Goal: Task Accomplishment & Management: Use online tool/utility

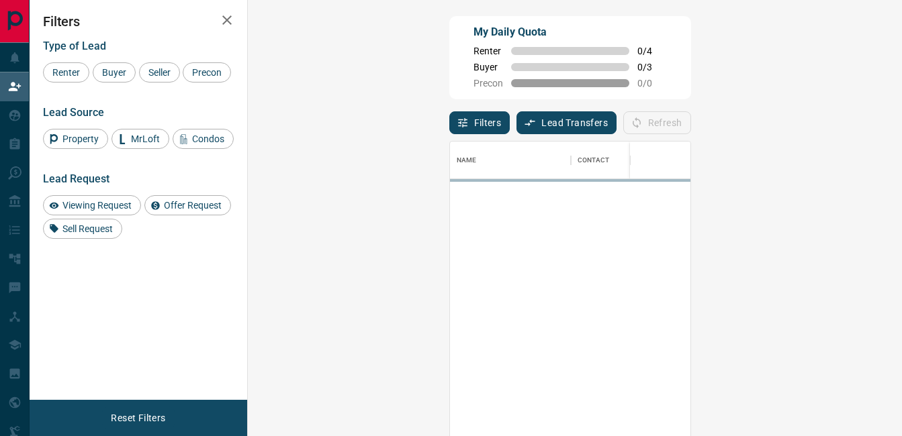
scroll to position [318, 615]
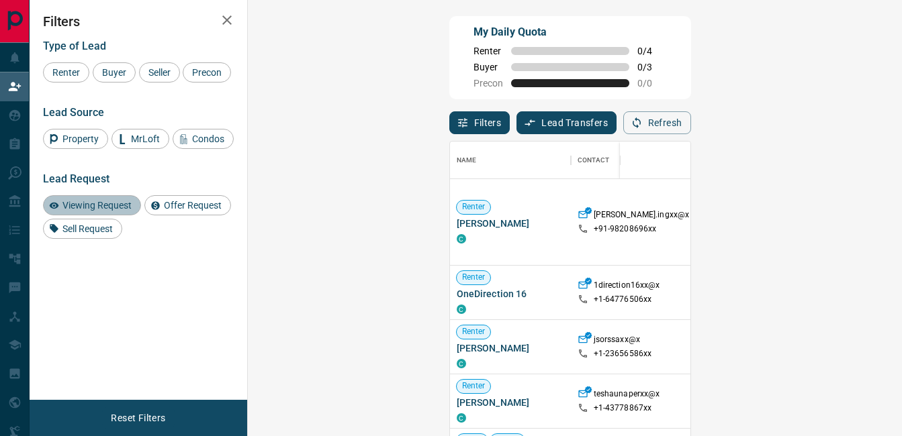
click at [103, 201] on span "Viewing Request" at bounding box center [97, 205] width 79 height 11
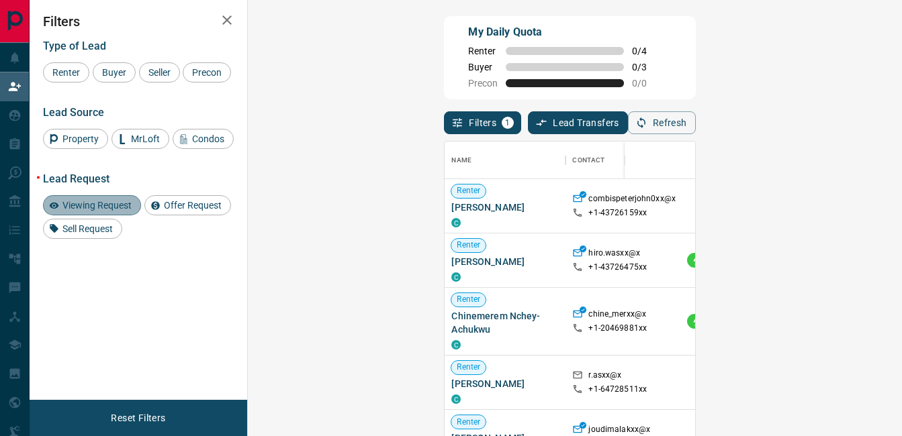
click at [124, 207] on span "Viewing Request" at bounding box center [97, 205] width 79 height 11
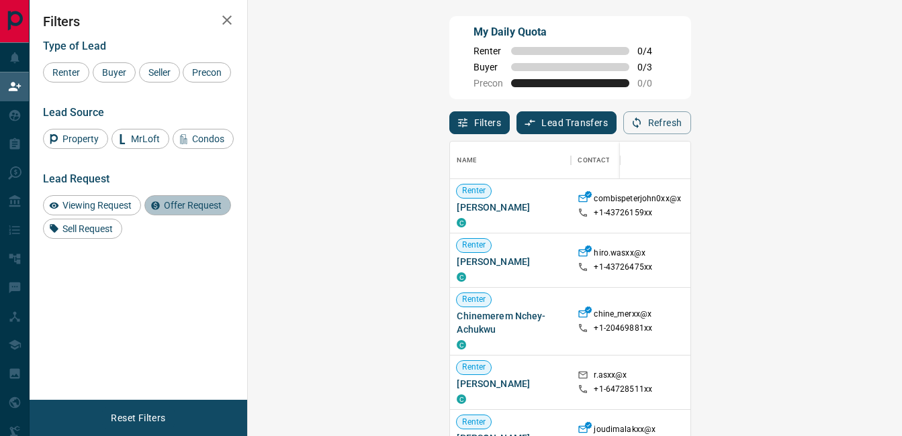
click at [195, 203] on span "Offer Request" at bounding box center [192, 205] width 67 height 11
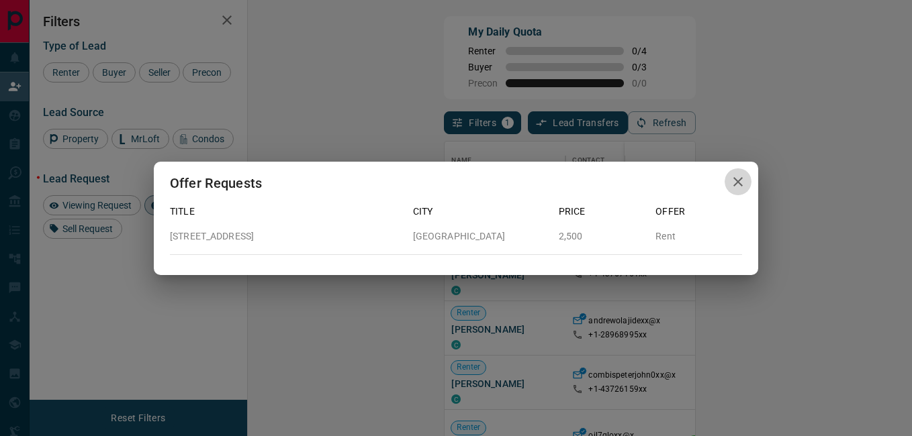
click at [736, 181] on icon "button" at bounding box center [737, 181] width 9 height 9
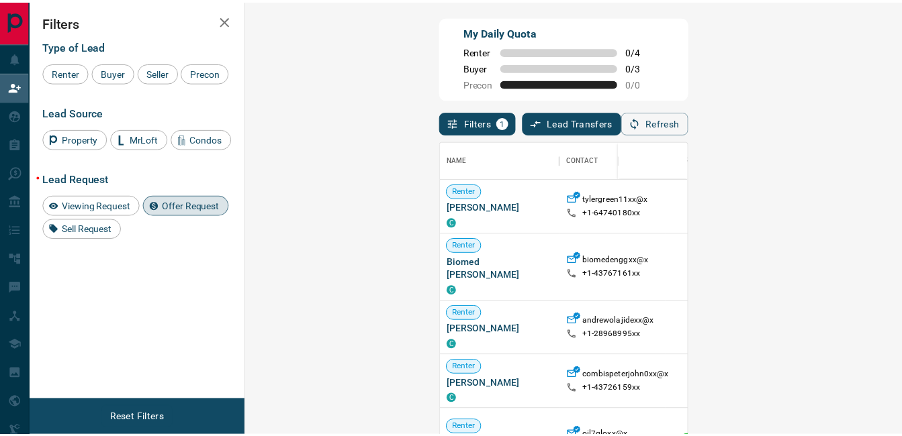
scroll to position [11, 11]
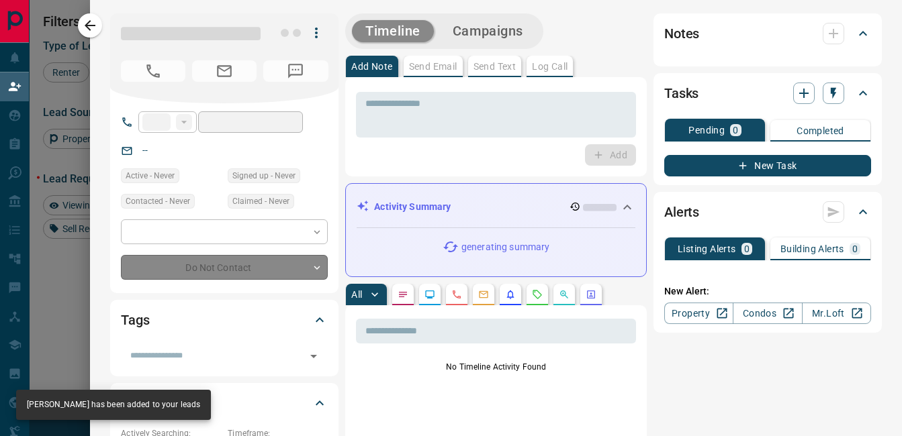
type input "**"
type input "**********"
type input "**"
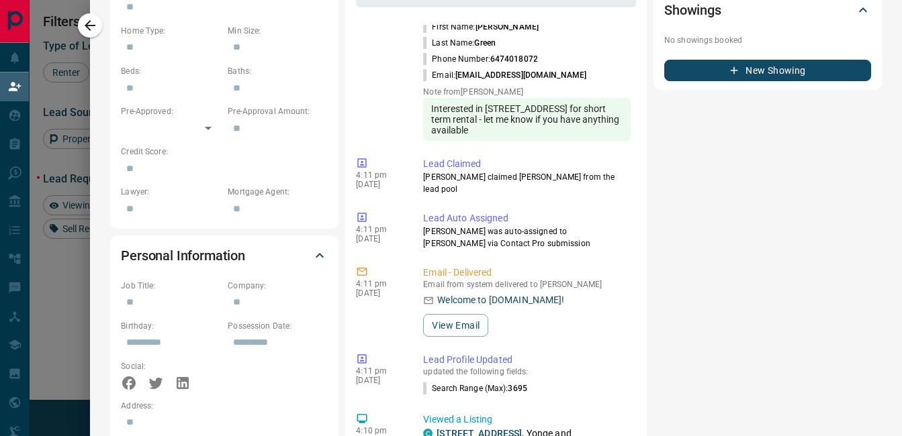
scroll to position [0, 0]
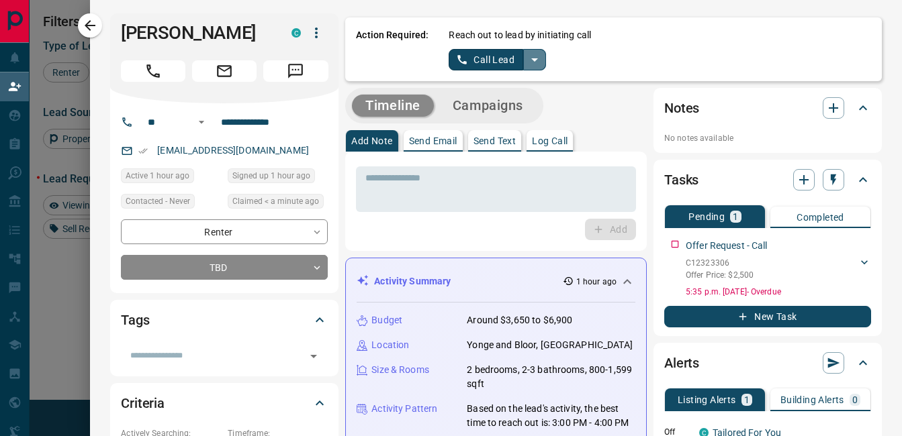
click at [528, 61] on icon "split button" at bounding box center [534, 60] width 16 height 16
click at [495, 112] on li "Log Manual Call" at bounding box center [496, 106] width 82 height 20
click at [487, 62] on button "Log Manual Call" at bounding box center [493, 59] width 89 height 21
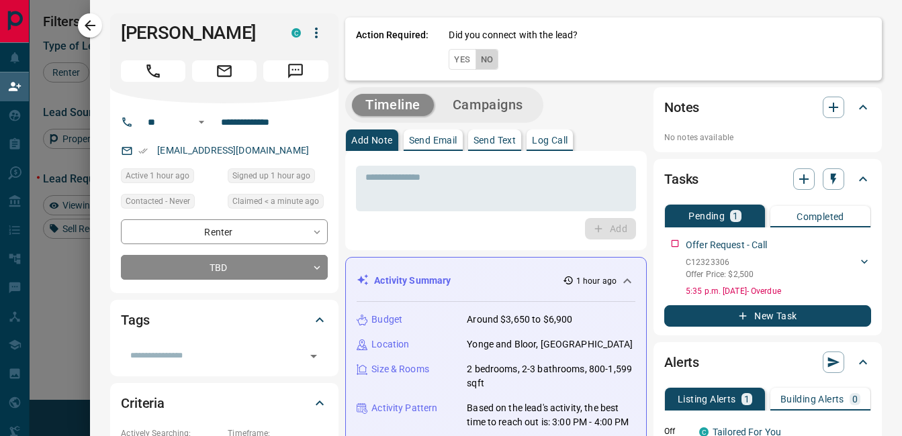
click at [475, 64] on button "No" at bounding box center [486, 59] width 23 height 21
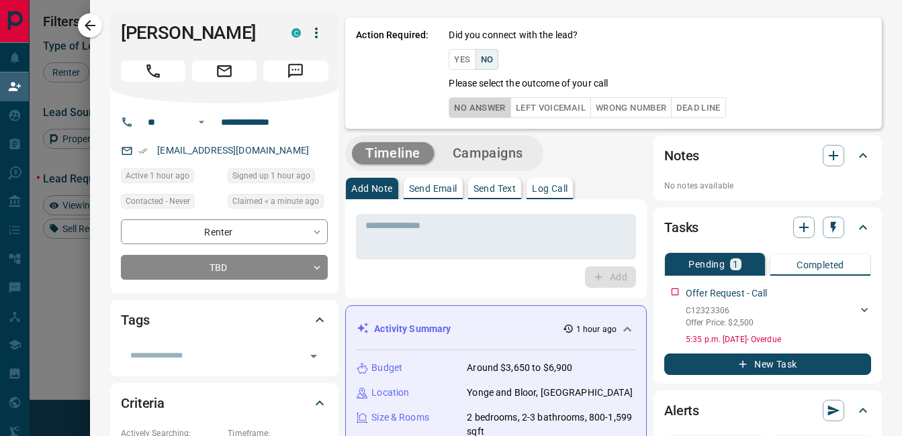
click at [454, 115] on button "No Answer" at bounding box center [480, 107] width 62 height 21
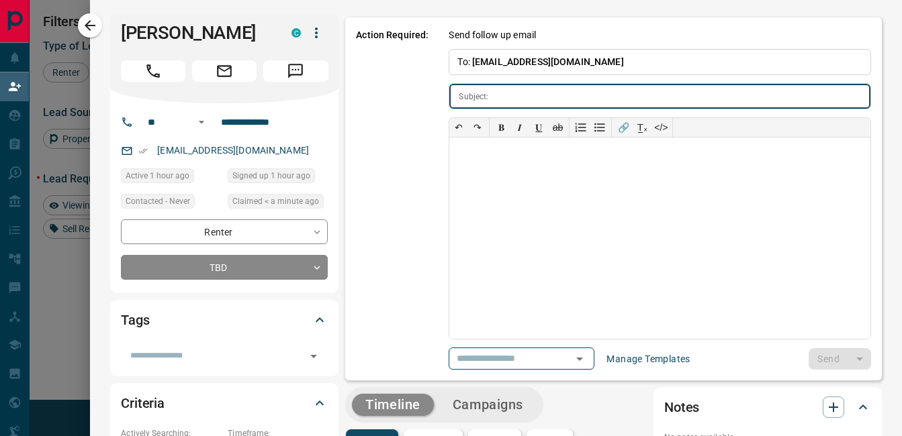
type input "**********"
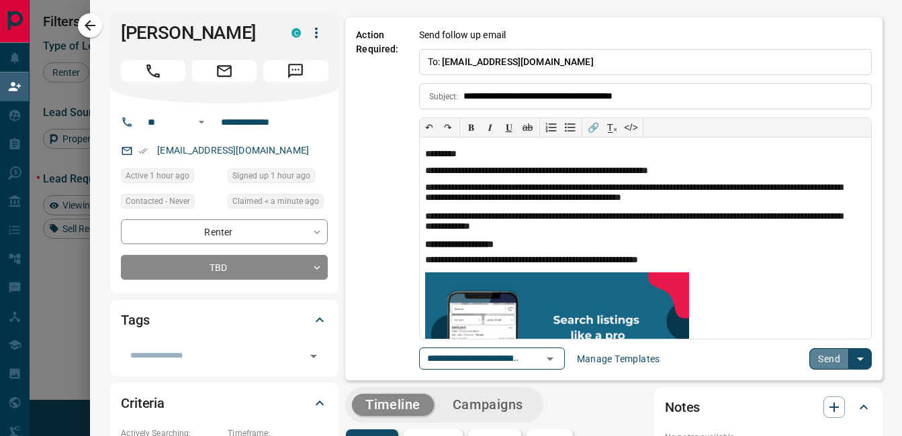
click at [813, 359] on button "Send" at bounding box center [829, 358] width 40 height 21
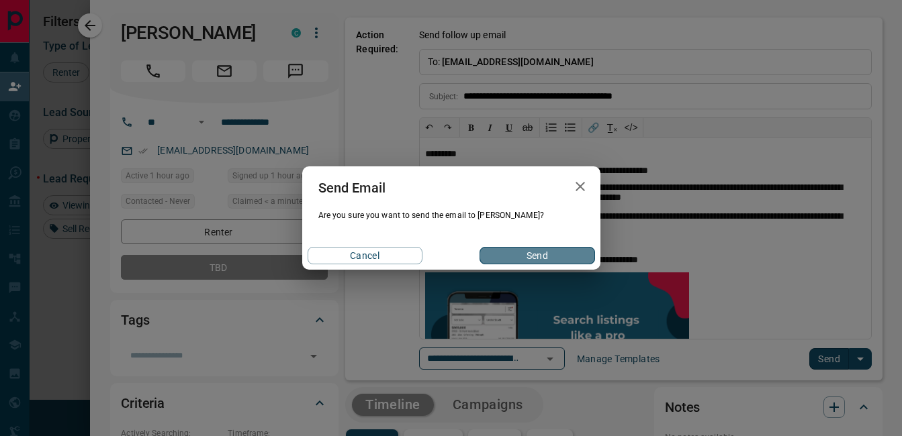
click at [553, 254] on button "Send" at bounding box center [536, 255] width 115 height 17
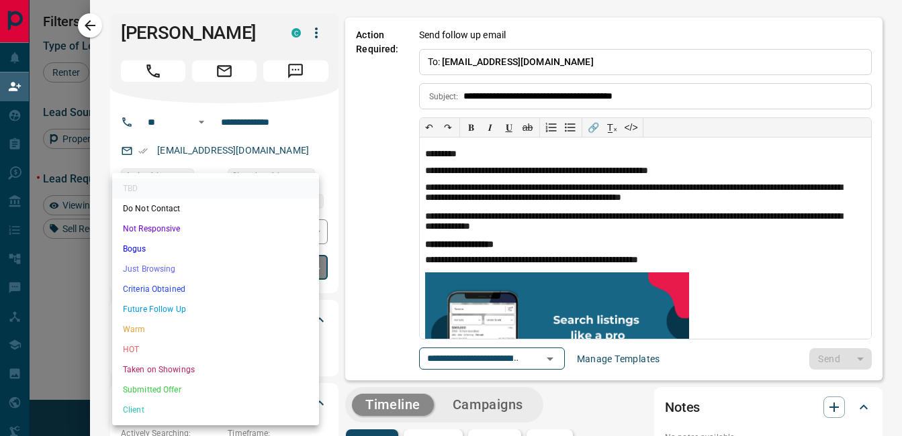
click at [276, 263] on body "Lead Transfers Claim Leads My Leads Tasks Opportunities Deals Campaigns Automat…" at bounding box center [451, 188] width 902 height 376
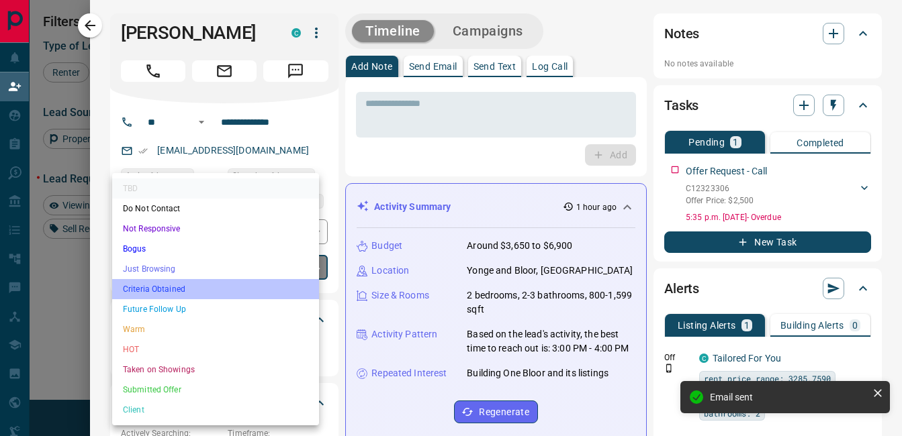
click at [171, 290] on li "Criteria Obtained" at bounding box center [215, 289] width 207 height 20
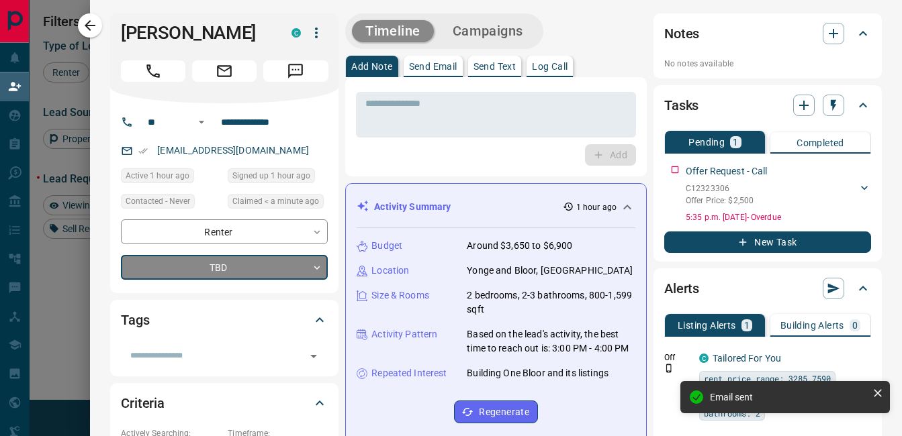
type input "*"
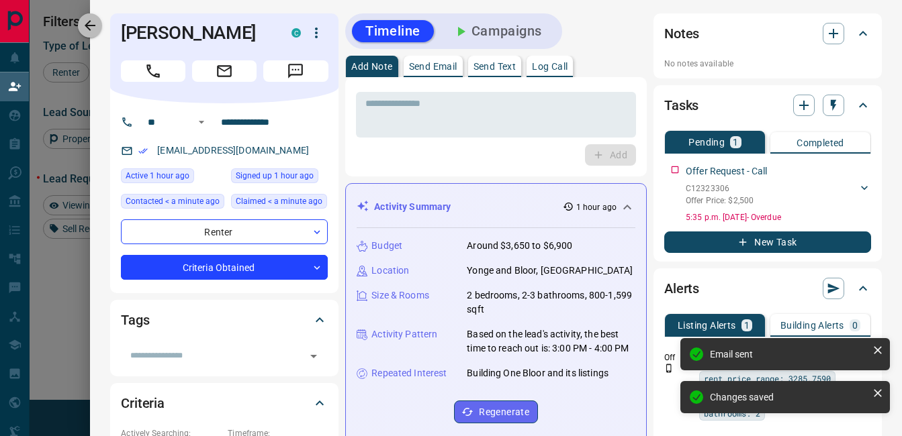
click at [92, 21] on icon "button" at bounding box center [90, 25] width 16 height 16
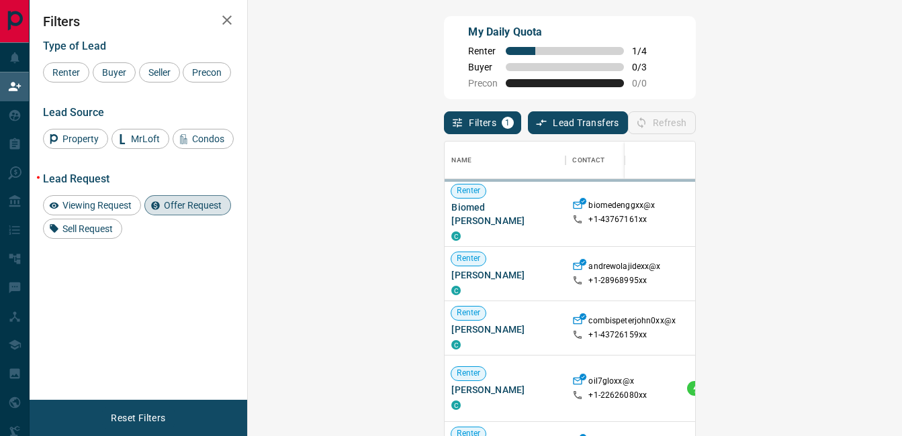
scroll to position [318, 615]
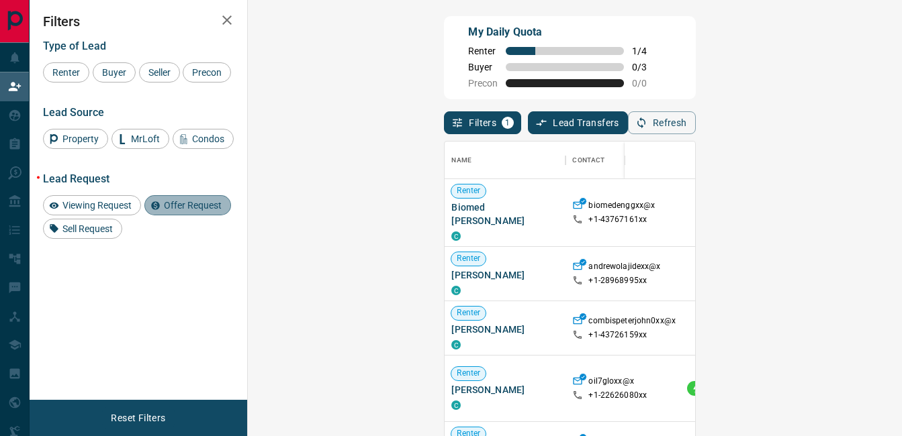
click at [200, 209] on span "Offer Request" at bounding box center [192, 205] width 67 height 11
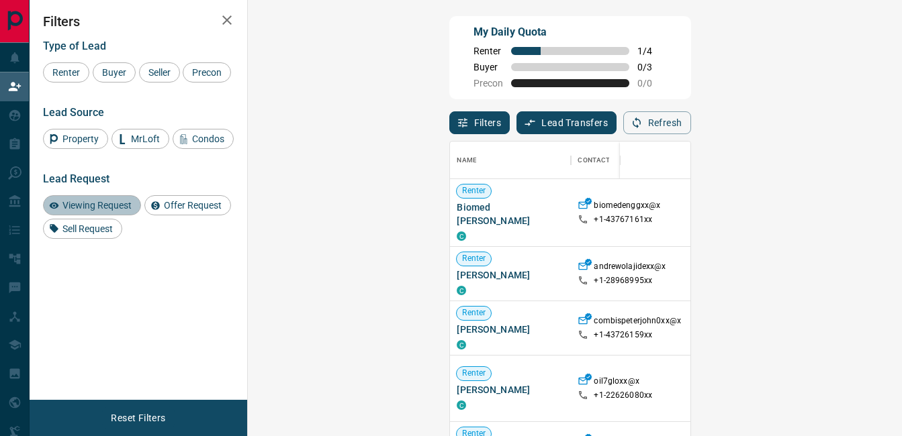
click at [117, 202] on span "Viewing Request" at bounding box center [97, 205] width 79 height 11
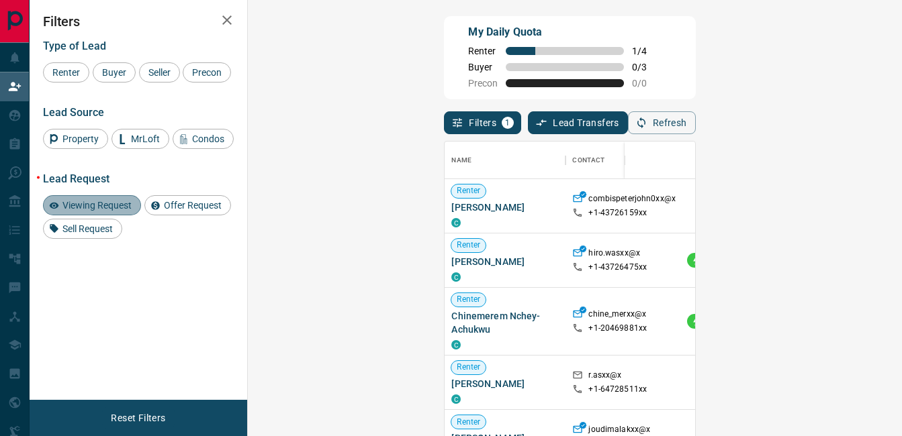
click at [122, 207] on span "Viewing Request" at bounding box center [97, 205] width 79 height 11
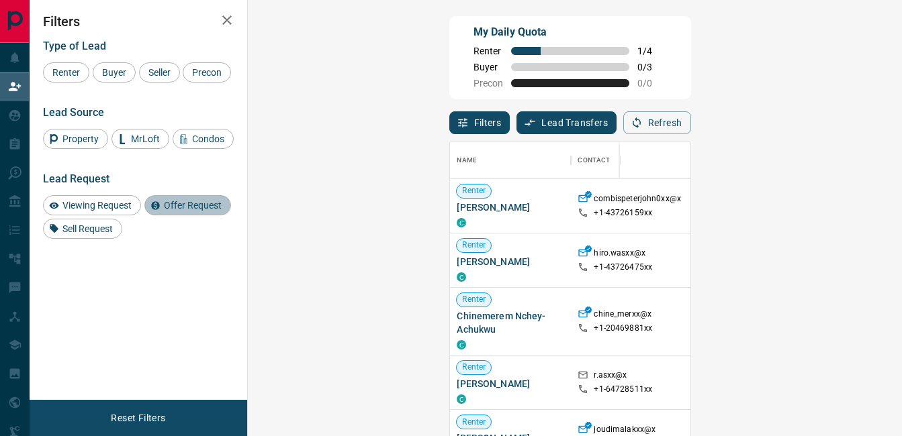
click at [177, 214] on div "Offer Request" at bounding box center [187, 205] width 87 height 20
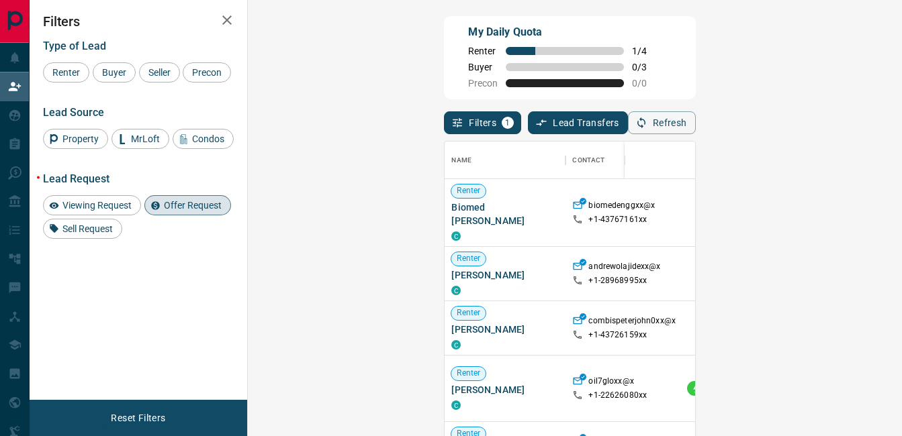
click at [177, 214] on div "Offer Request" at bounding box center [187, 205] width 87 height 20
